Goal: Find specific page/section: Find specific page/section

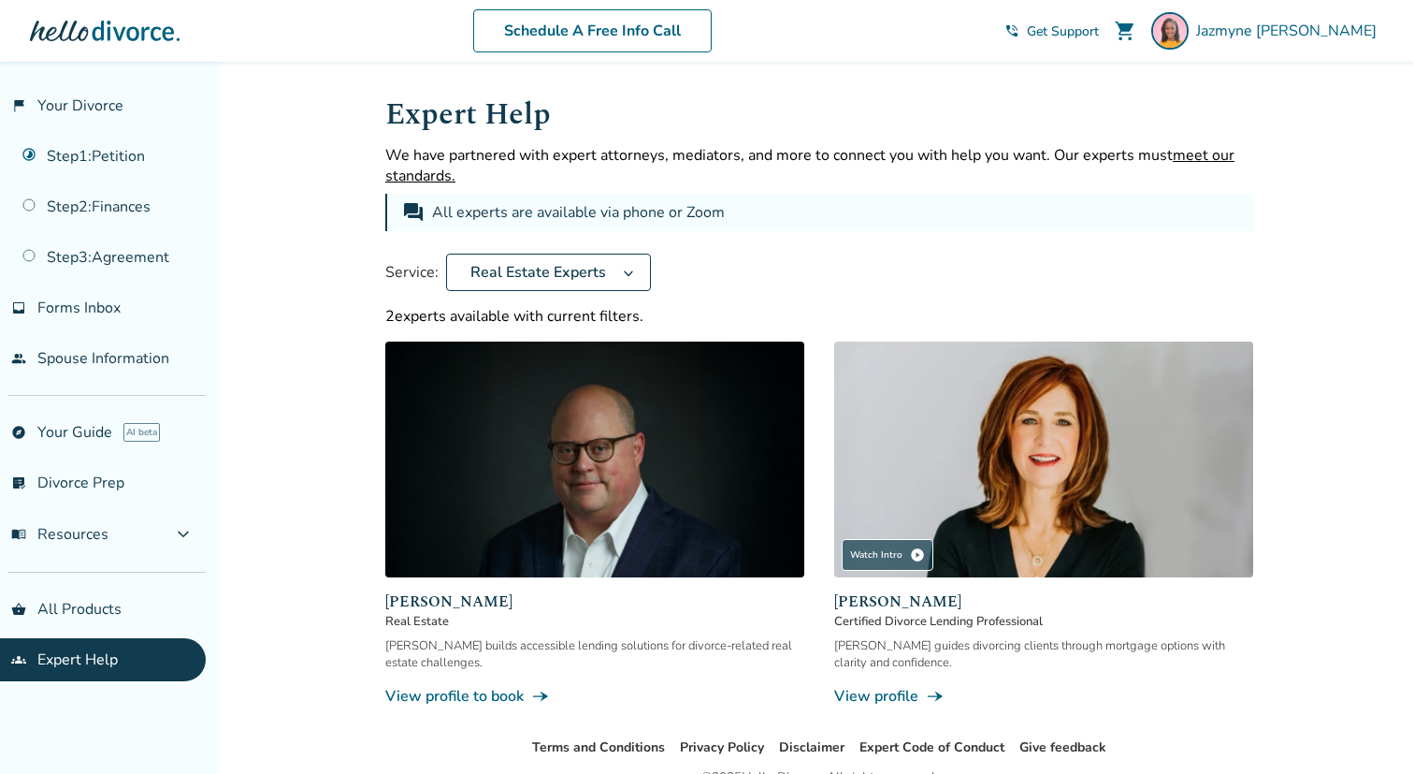
click at [624, 267] on icon at bounding box center [628, 272] width 13 height 15
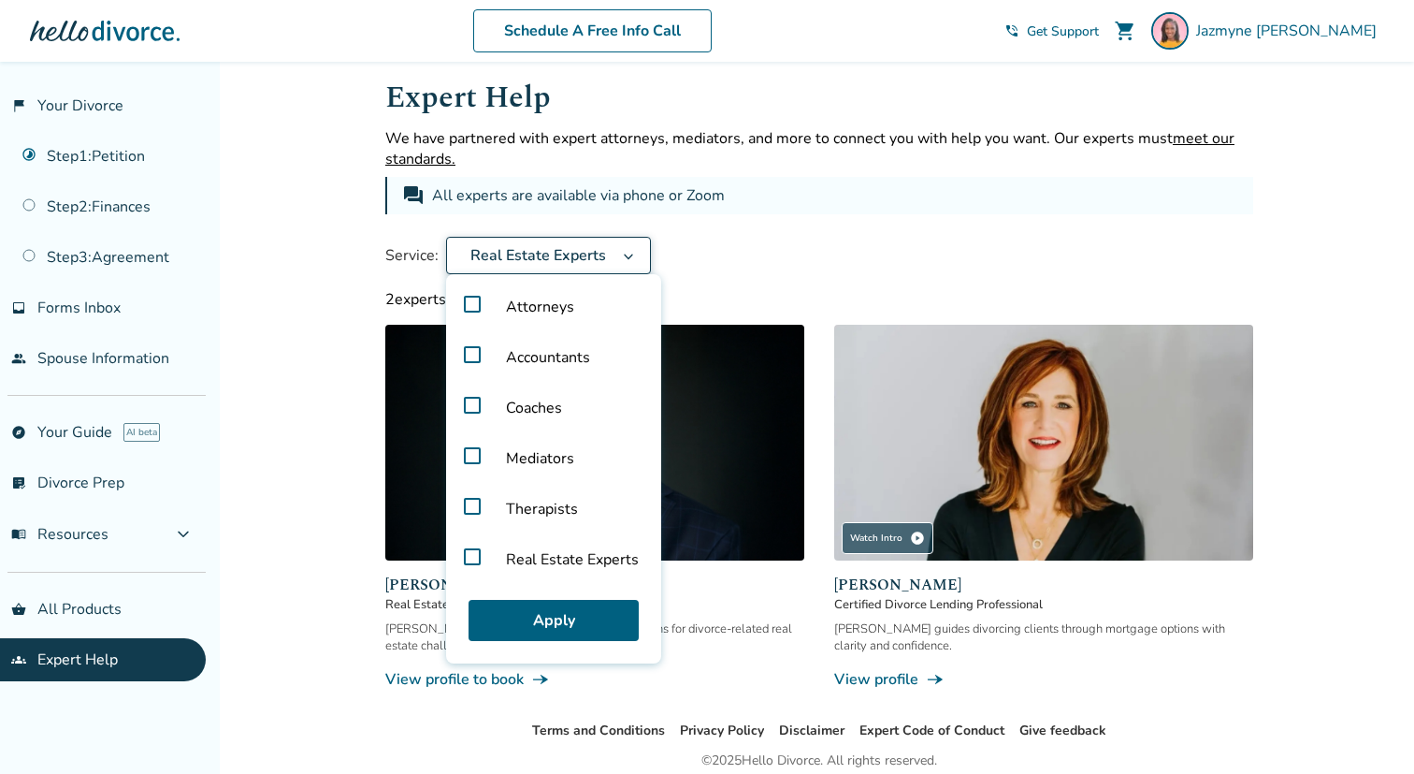
scroll to position [8, 0]
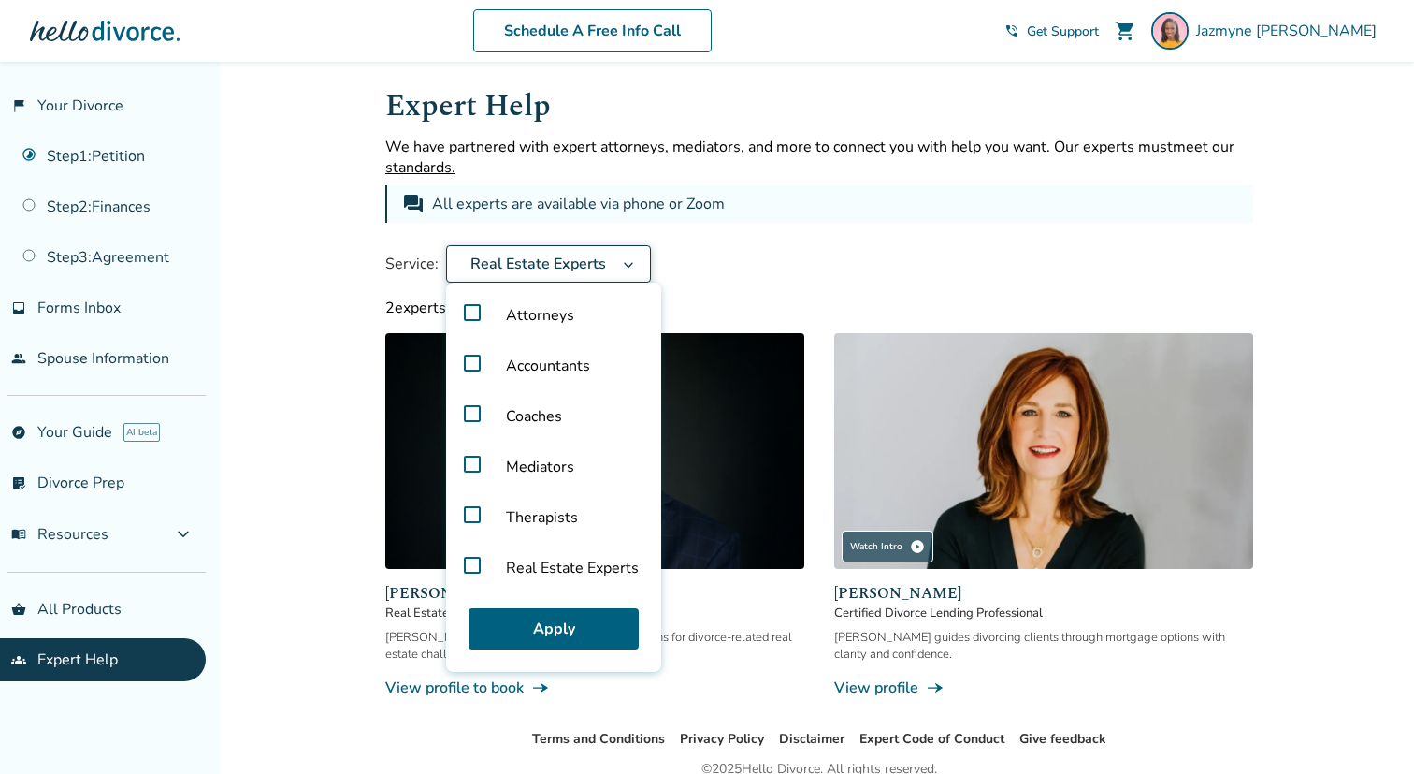
click at [470, 569] on label "Real Estate Experts" at bounding box center [554, 568] width 200 height 51
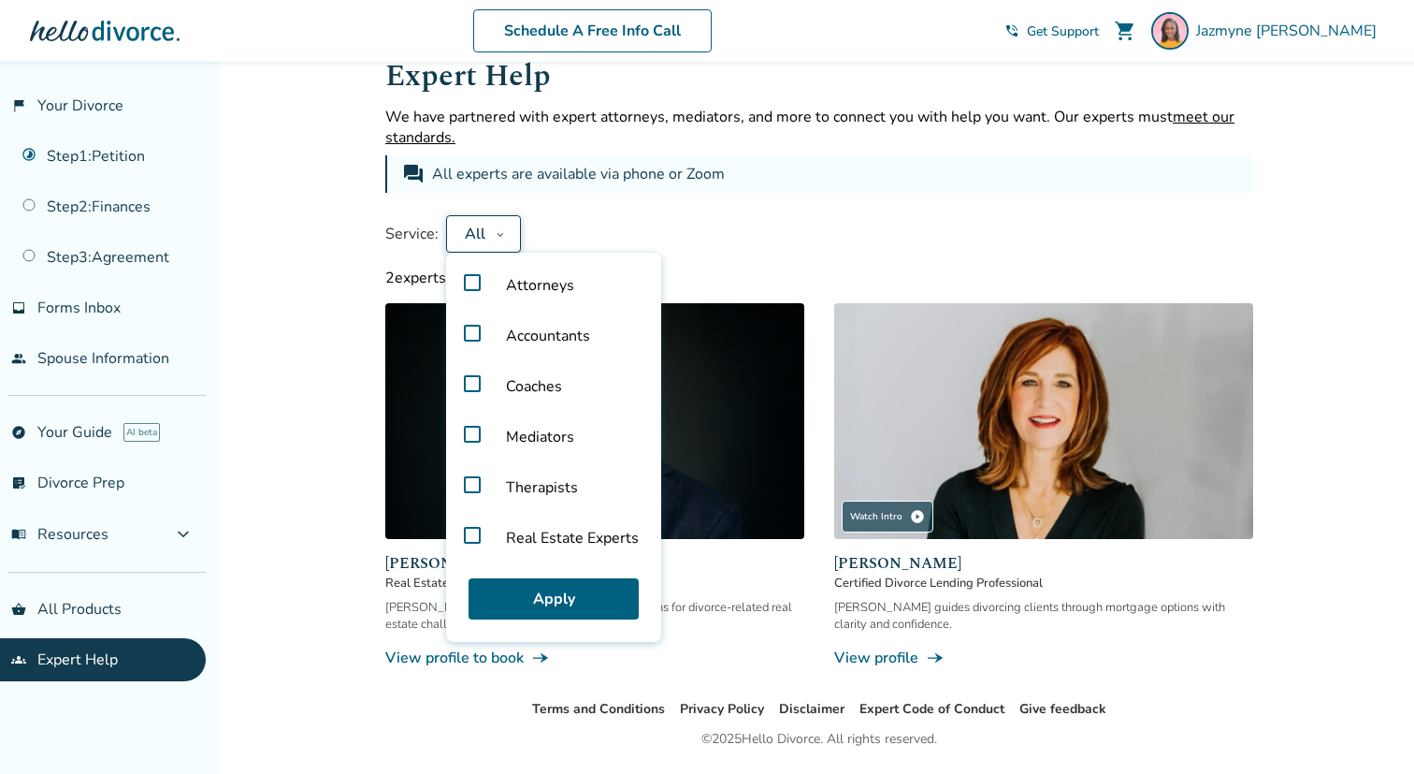
scroll to position [0, 0]
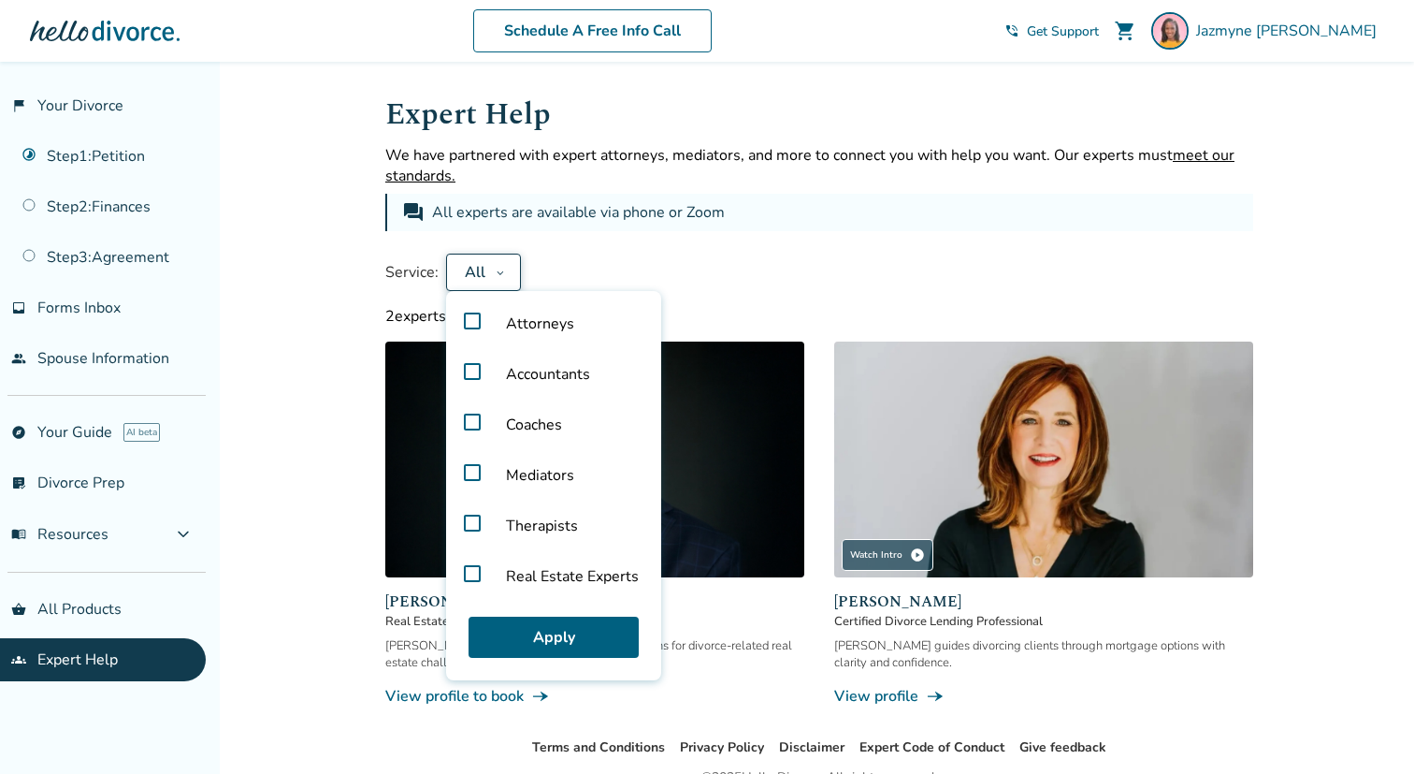
click at [475, 368] on label "Accountants" at bounding box center [554, 374] width 200 height 51
click at [580, 620] on button "Apply" at bounding box center [554, 636] width 170 height 41
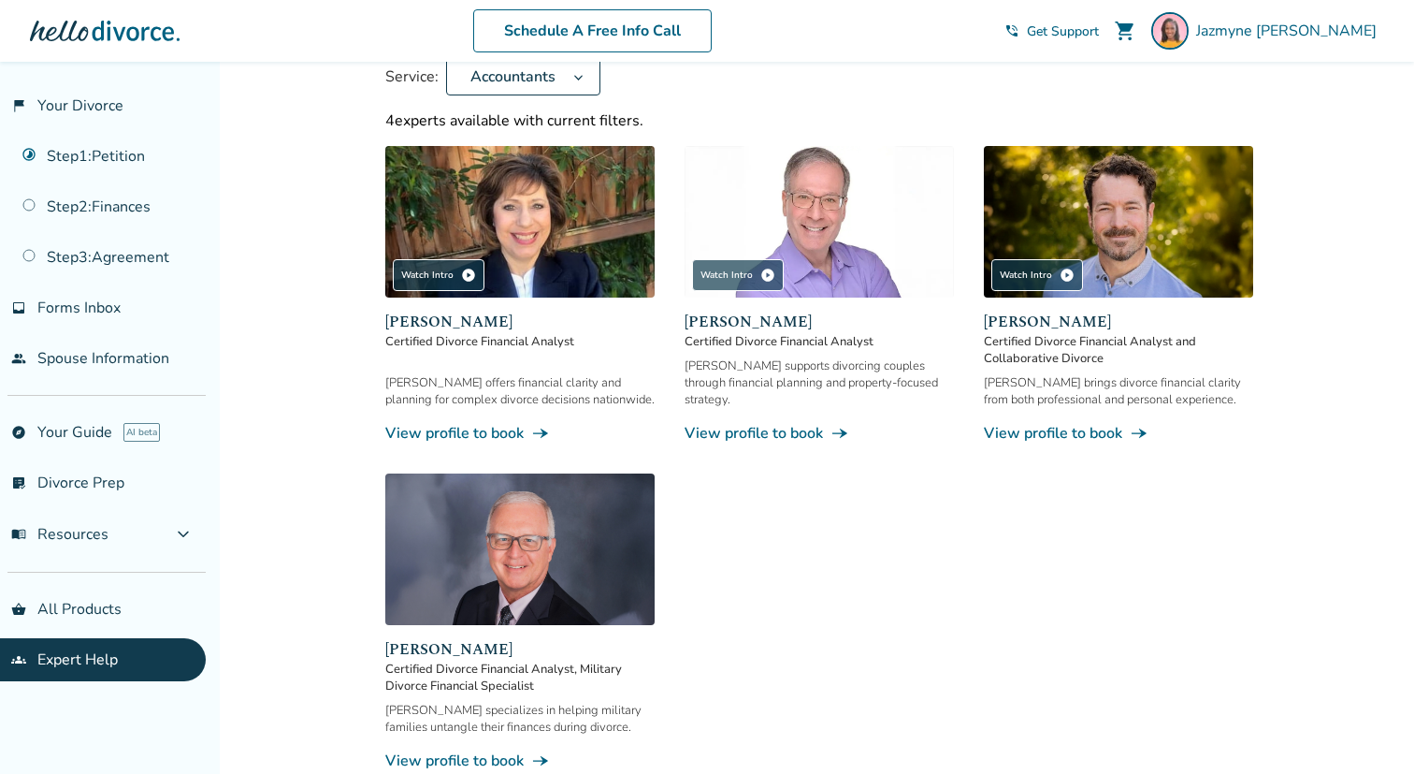
scroll to position [183, 0]
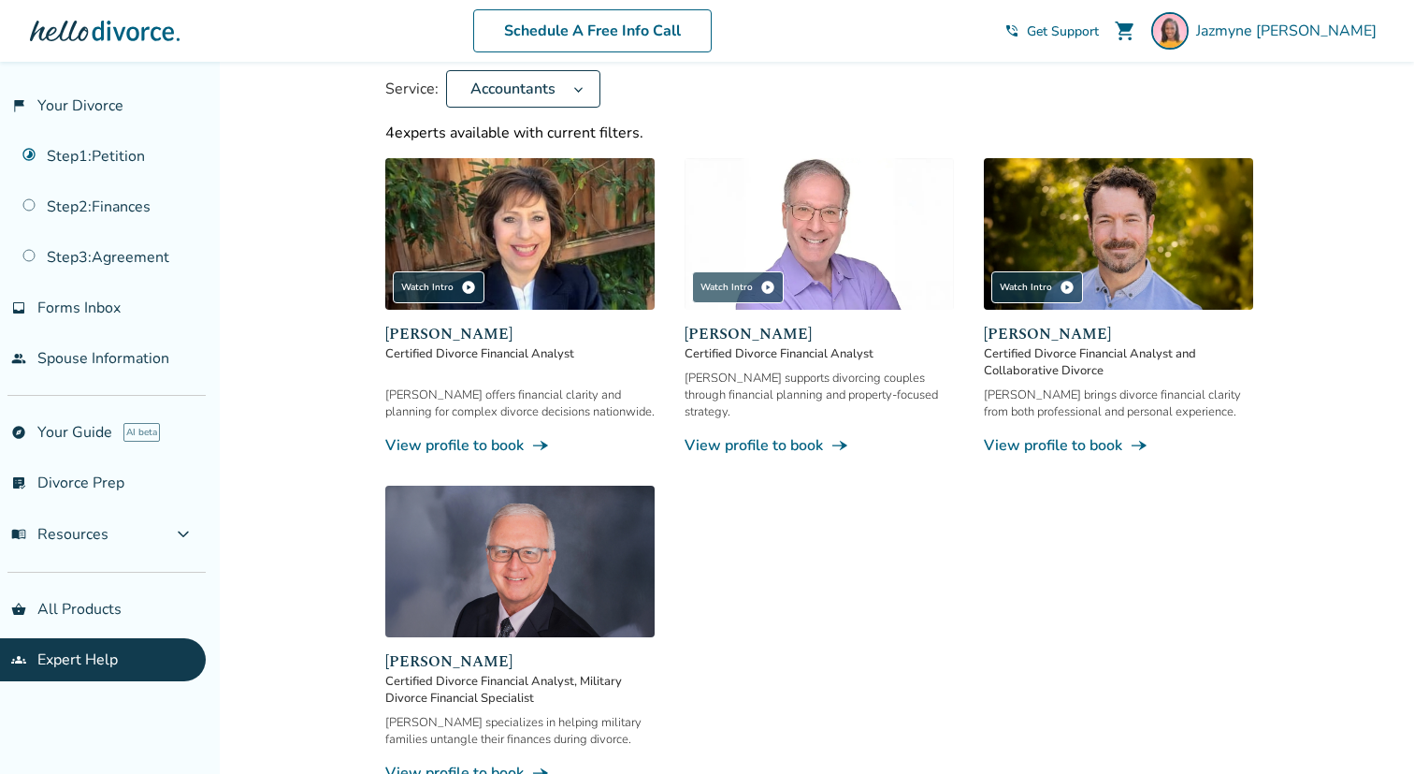
click at [804, 435] on link "View profile to book line_end_arrow_notch" at bounding box center [819, 445] width 269 height 21
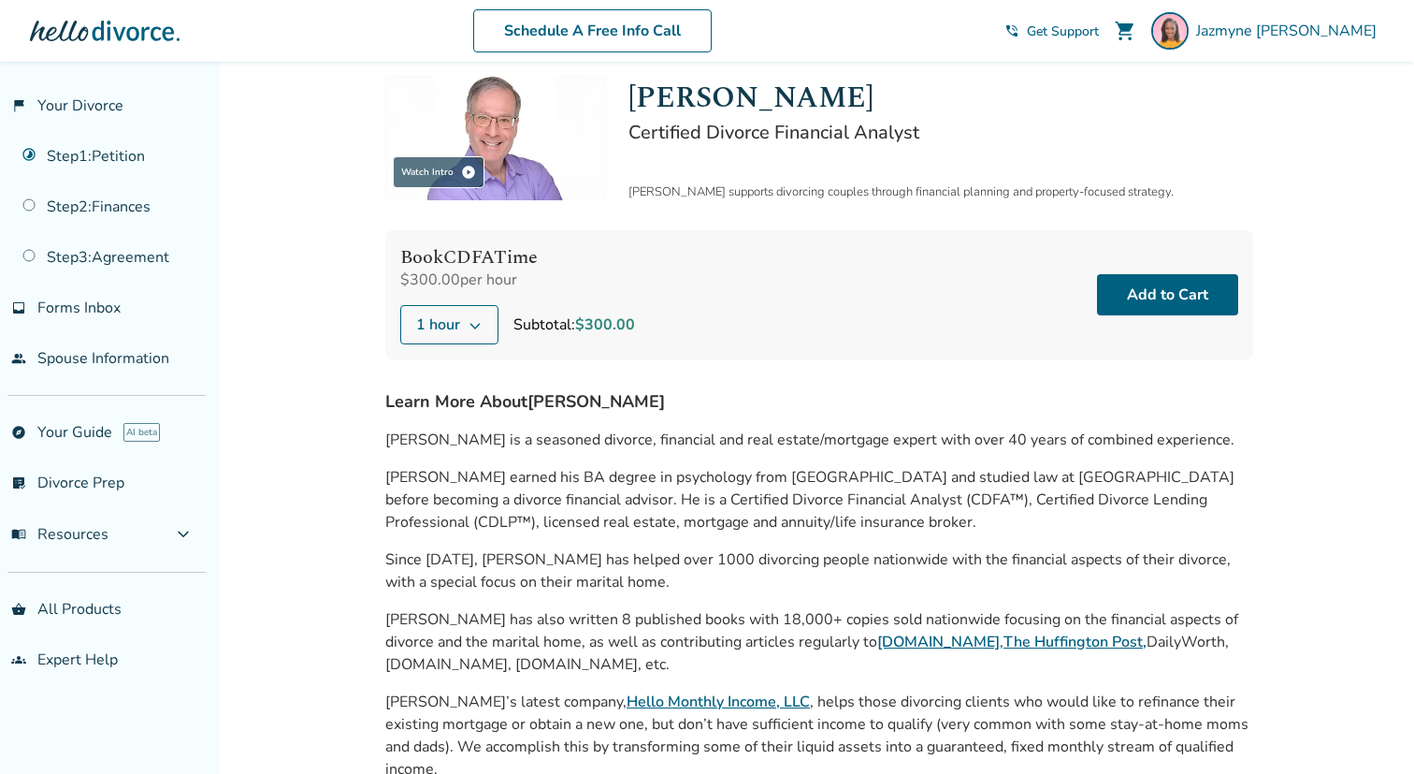
scroll to position [68, 0]
